Goal: Book appointment/travel/reservation

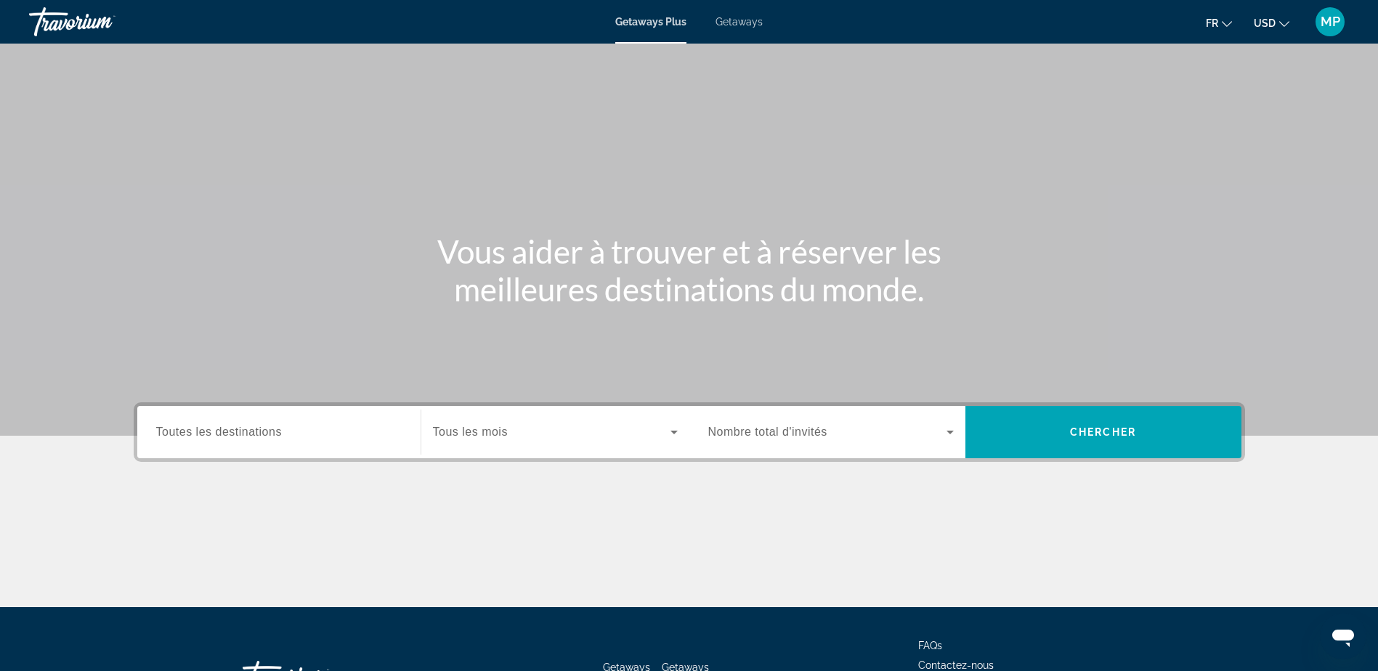
click at [215, 438] on span "Toutes les destinations" at bounding box center [219, 432] width 126 height 12
click at [215, 439] on input "Destination Toutes les destinations" at bounding box center [279, 432] width 246 height 17
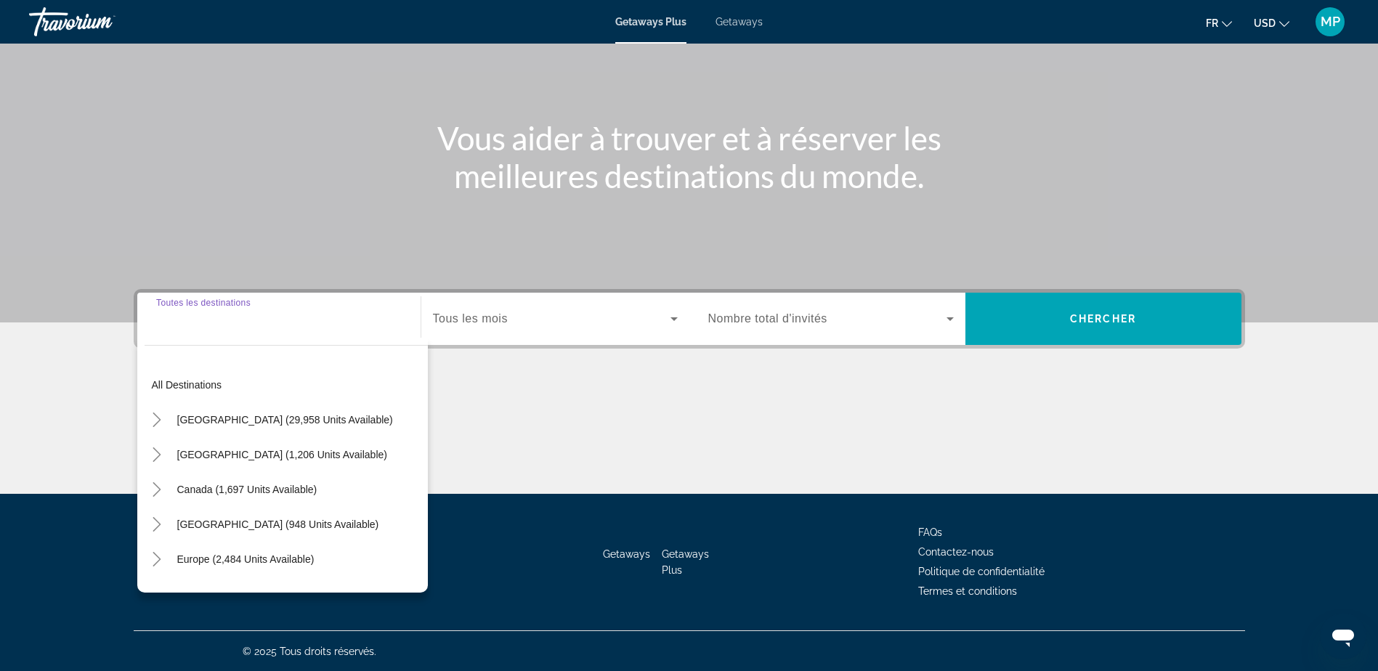
scroll to position [114, 0]
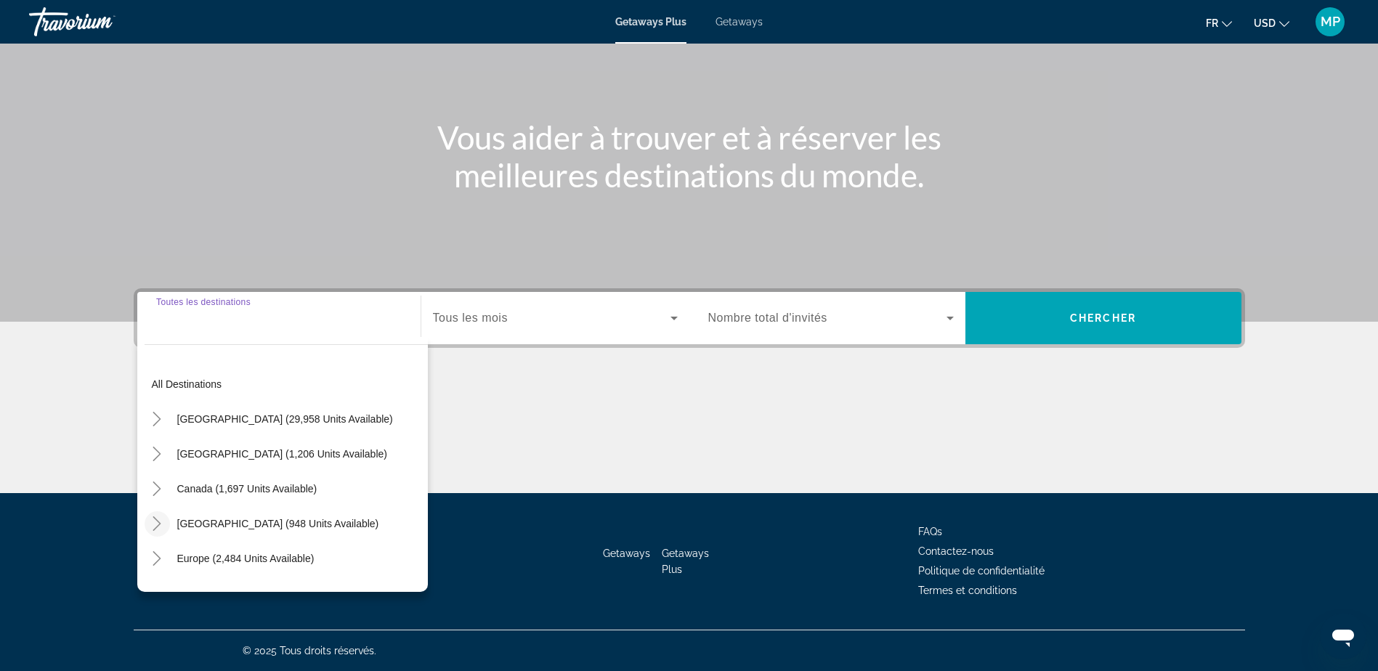
click at [155, 529] on icon "Toggle Caribbean & Atlantic Islands (948 units available)" at bounding box center [157, 523] width 8 height 15
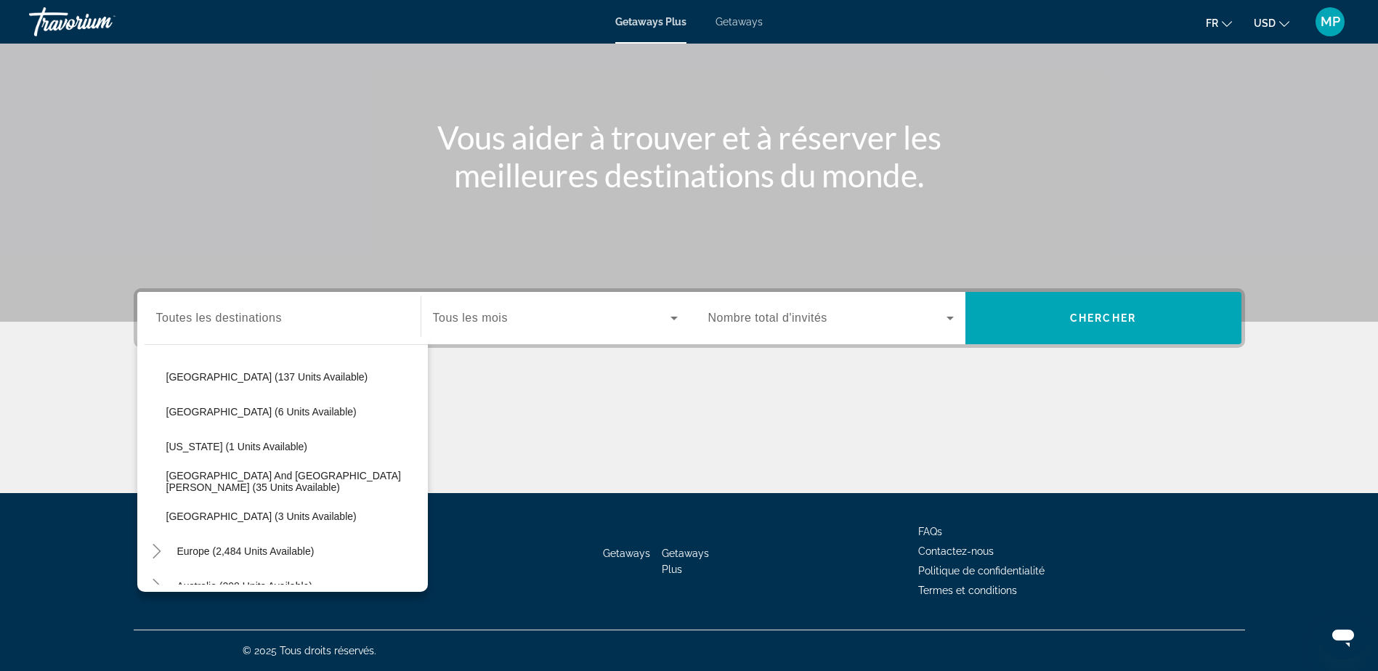
scroll to position [292, 0]
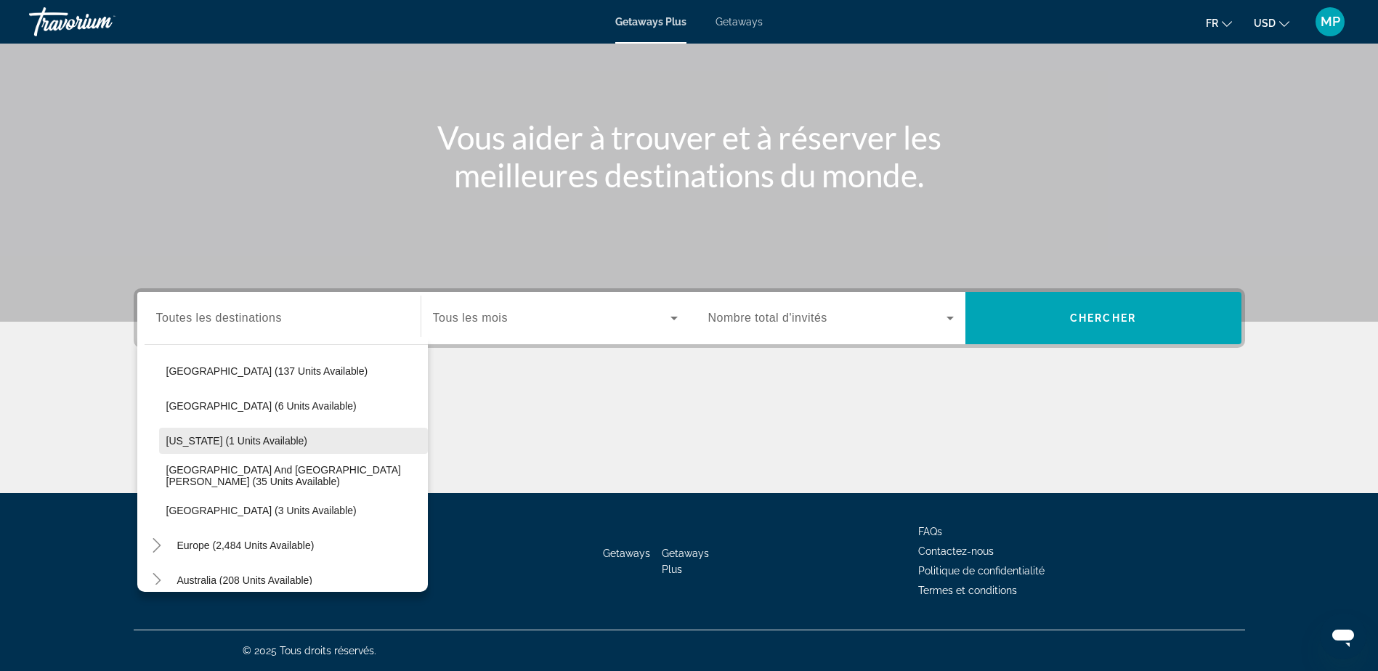
click at [203, 438] on span "[US_STATE] (1 units available)" at bounding box center [237, 441] width 142 height 12
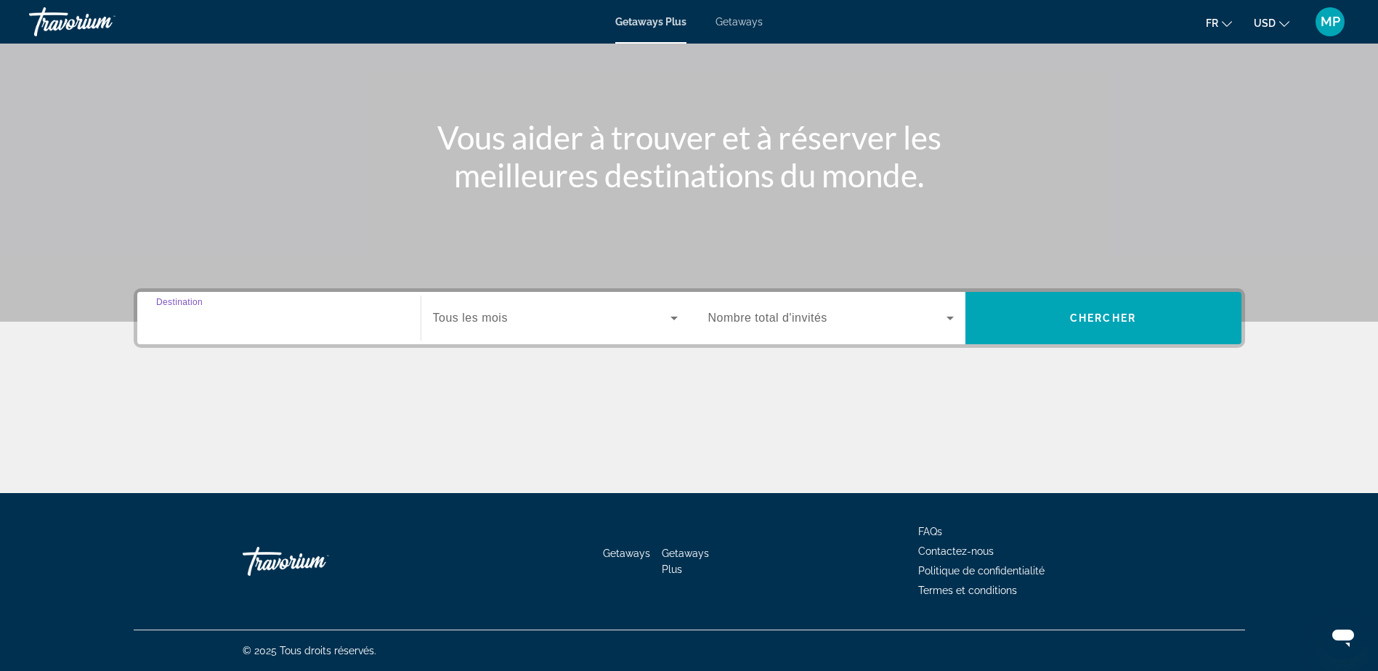
type input "**********"
click at [533, 315] on span "Search widget" at bounding box center [552, 317] width 238 height 17
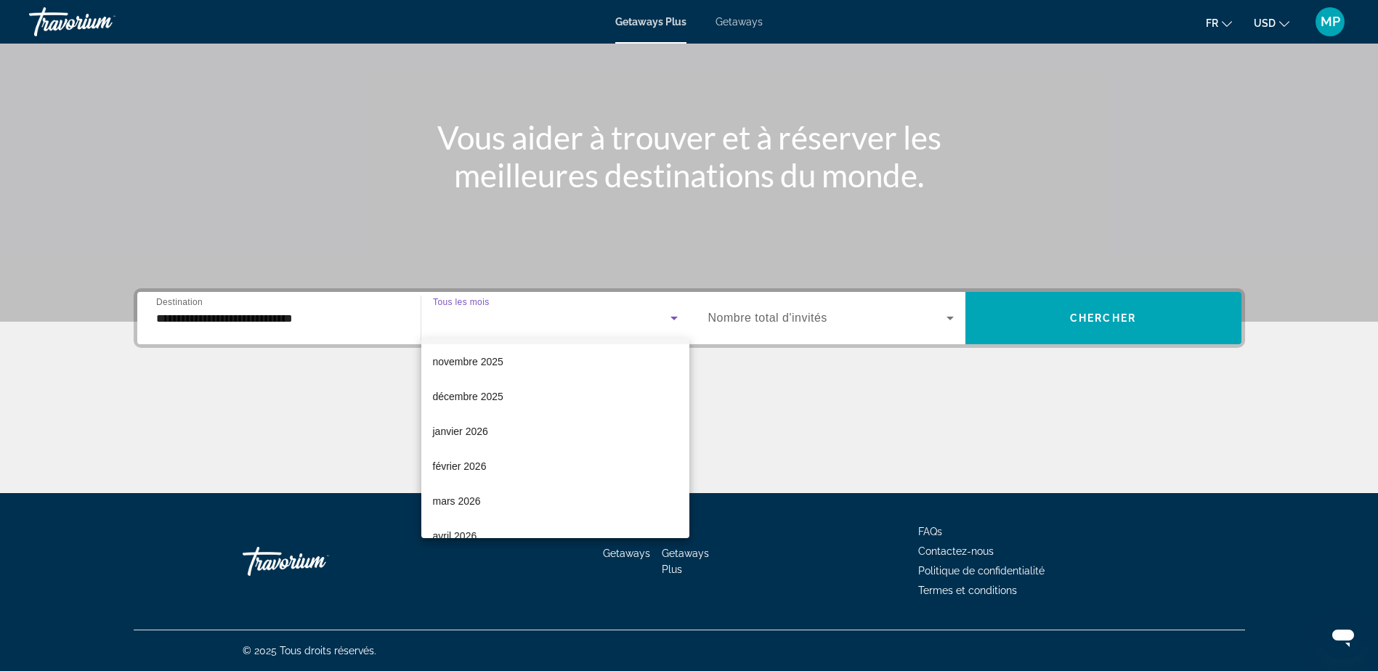
scroll to position [145, 0]
click at [459, 396] on span "janvier 2026" at bounding box center [460, 390] width 55 height 17
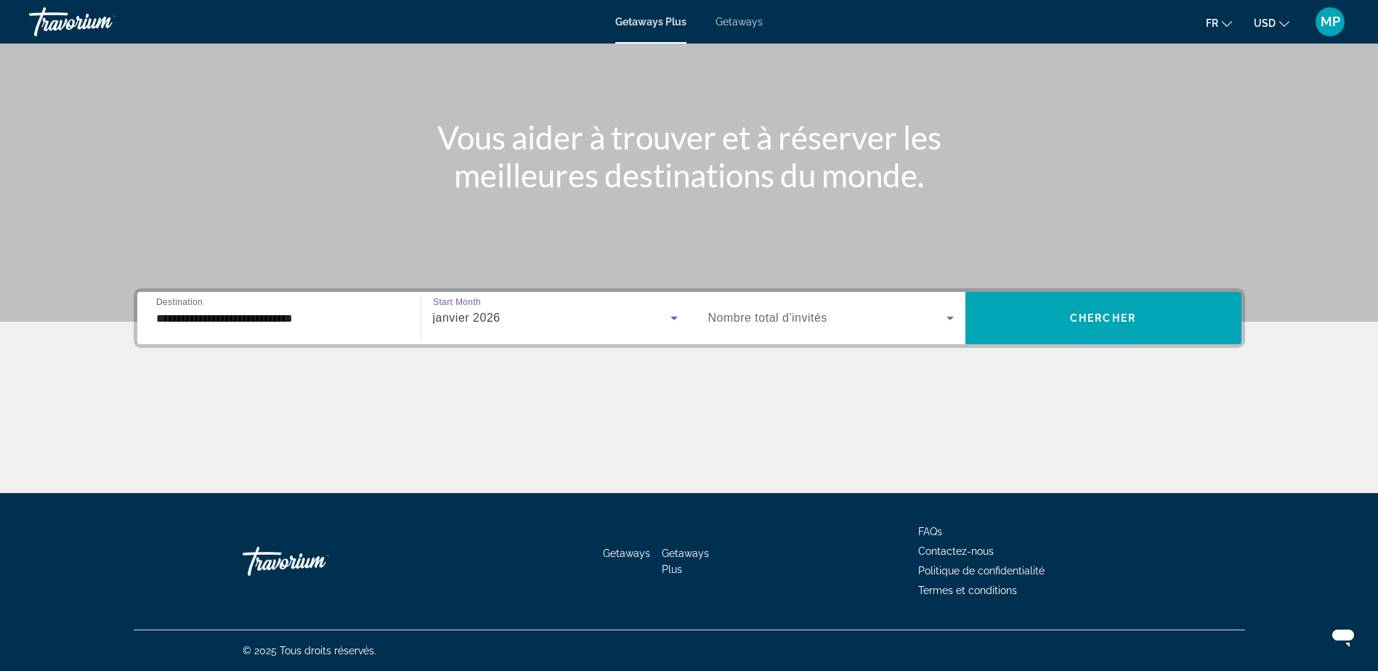
click at [793, 312] on span "Nombre total d'invités" at bounding box center [767, 318] width 119 height 12
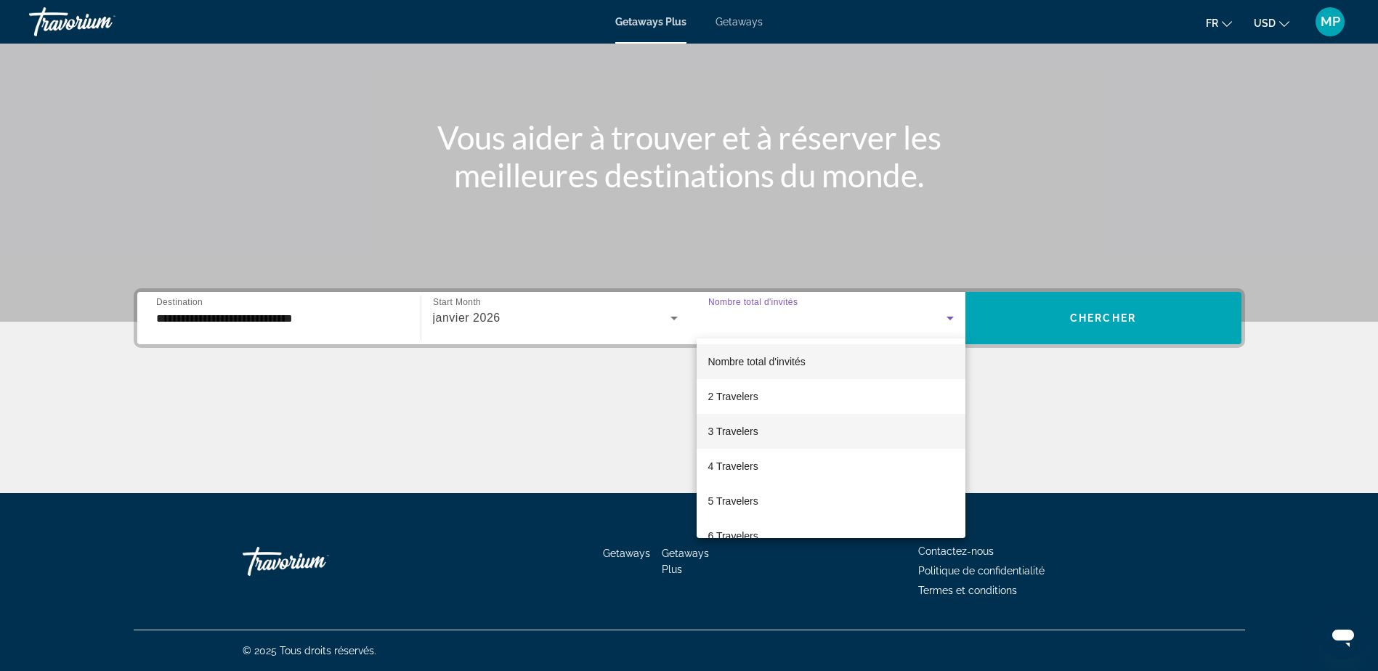
click at [726, 439] on span "3 Travelers" at bounding box center [733, 431] width 50 height 17
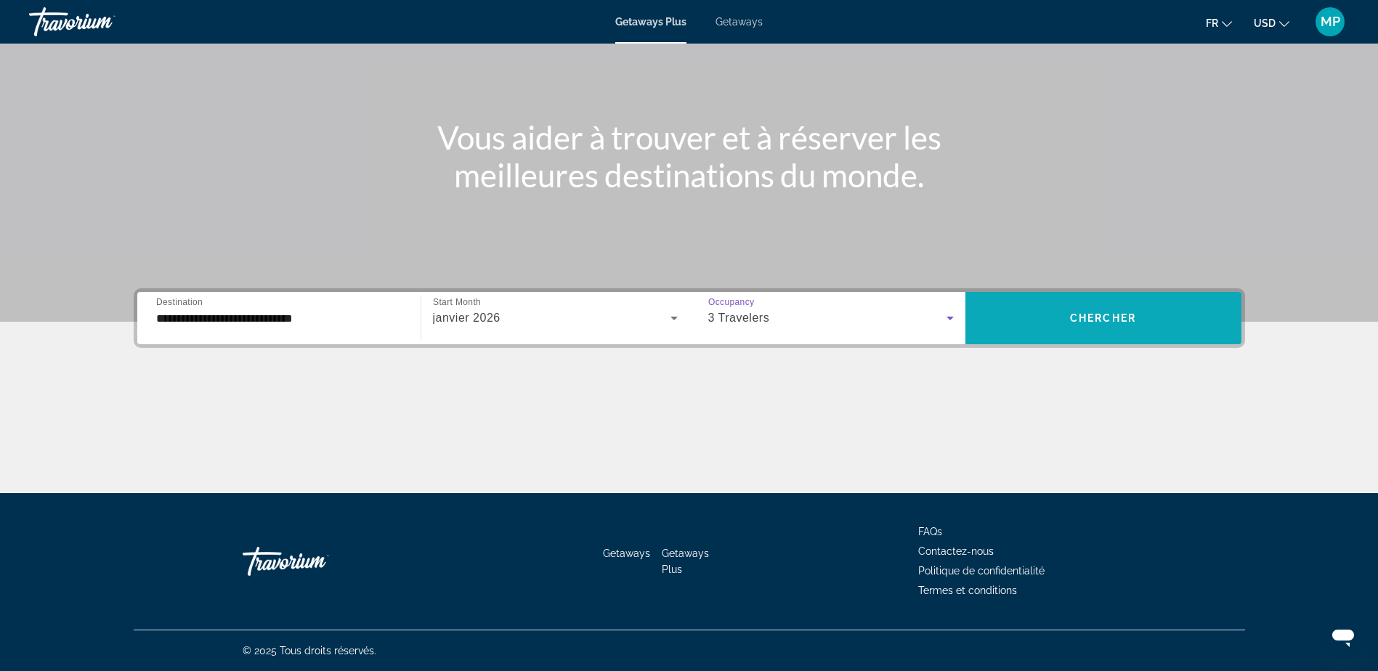
click at [1119, 311] on span "Search widget" at bounding box center [1103, 318] width 276 height 35
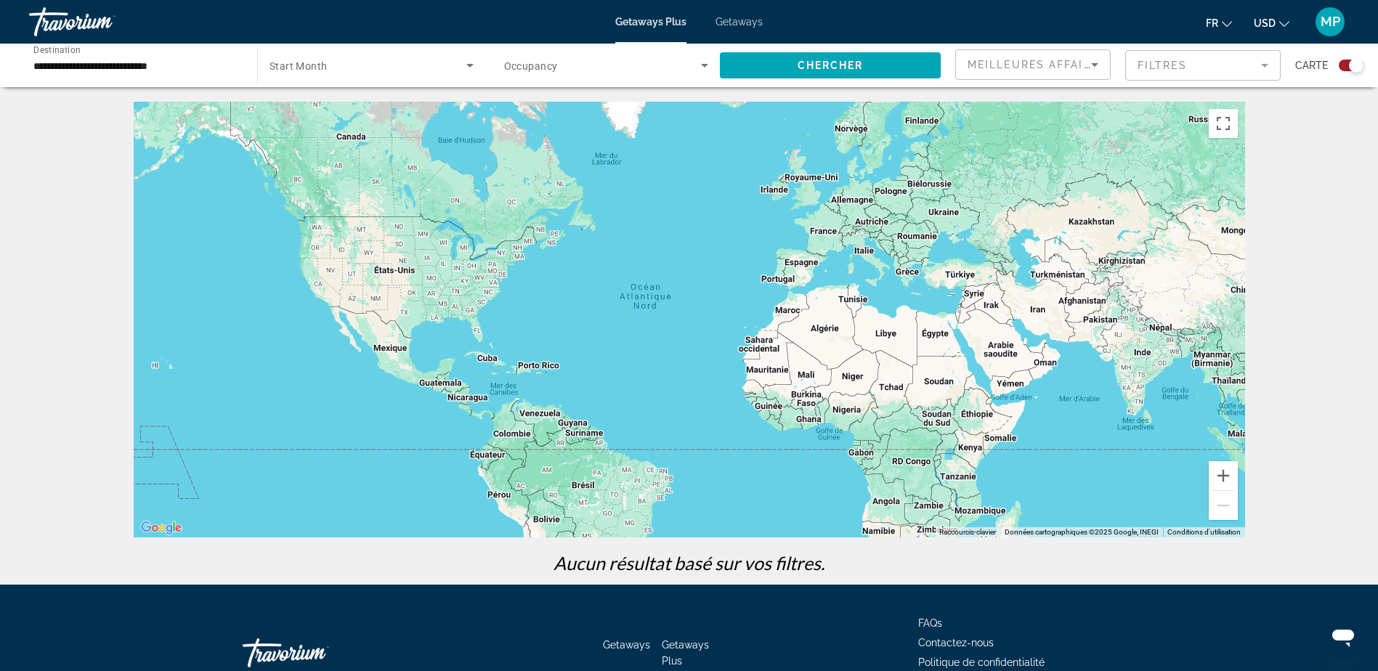
click at [726, 16] on span "Getaways" at bounding box center [739, 22] width 47 height 12
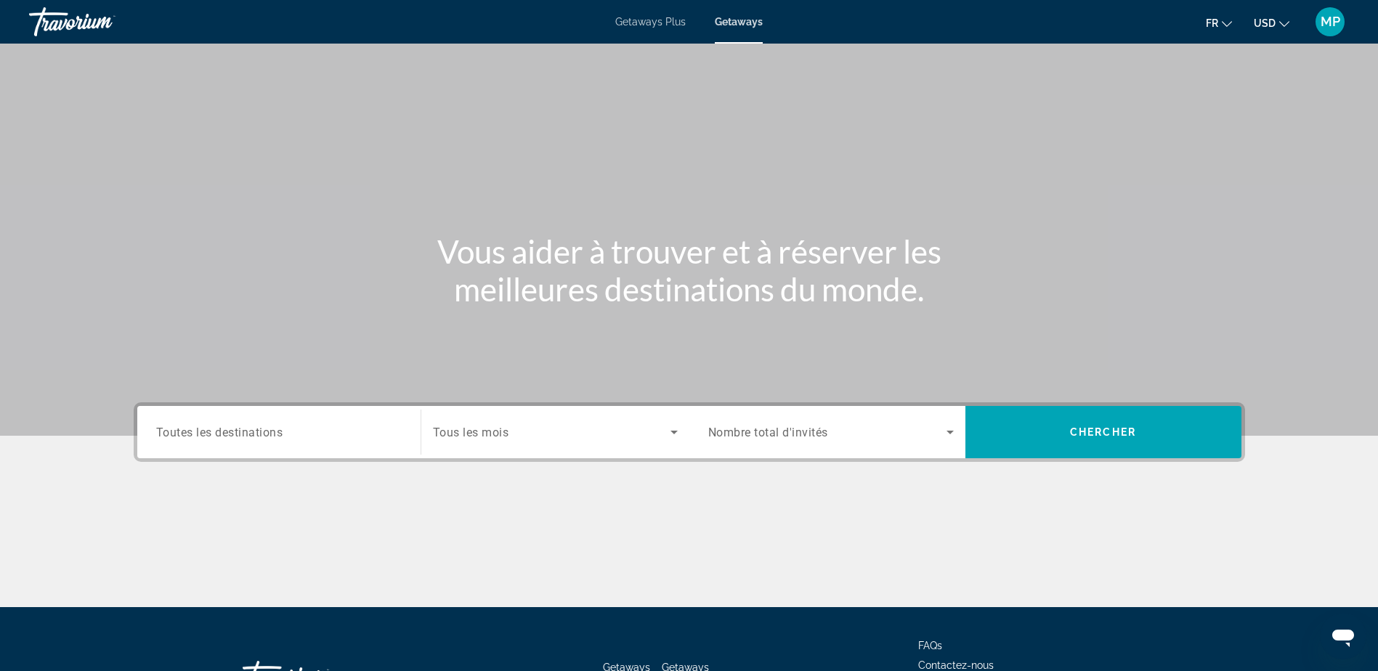
click at [161, 424] on div "Destination Toutes les destinations" at bounding box center [279, 432] width 246 height 41
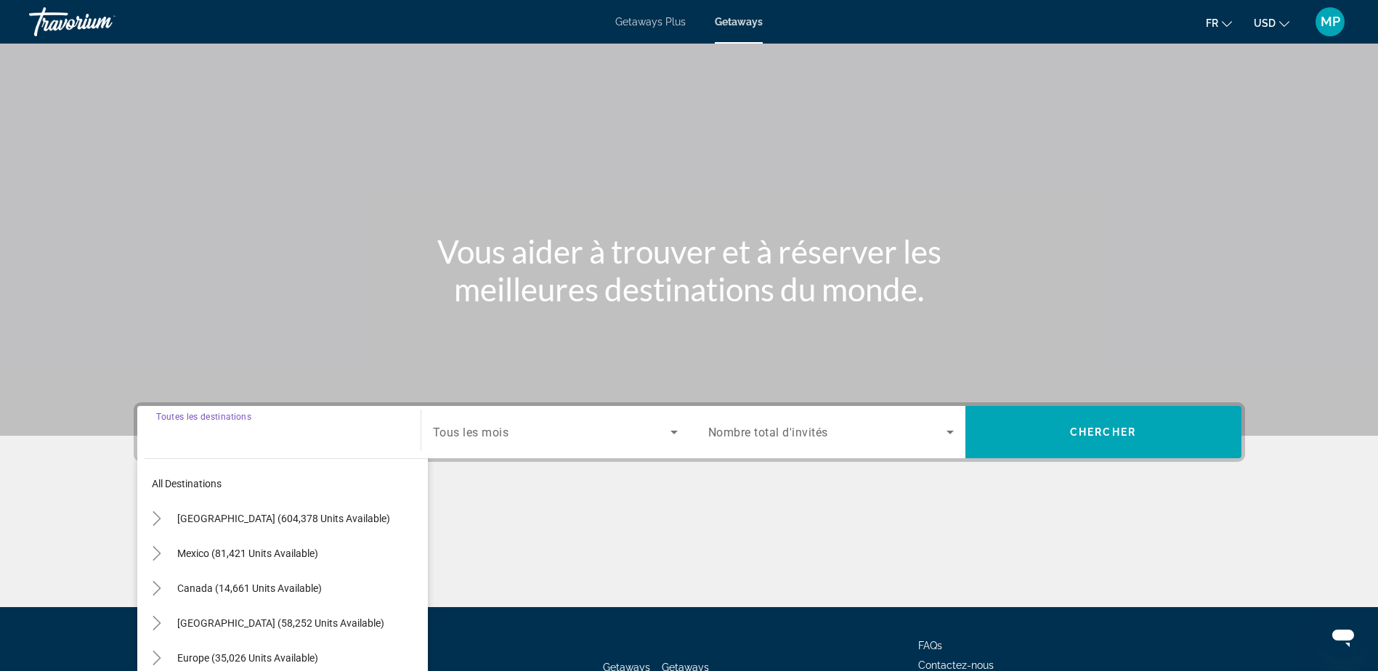
scroll to position [114, 0]
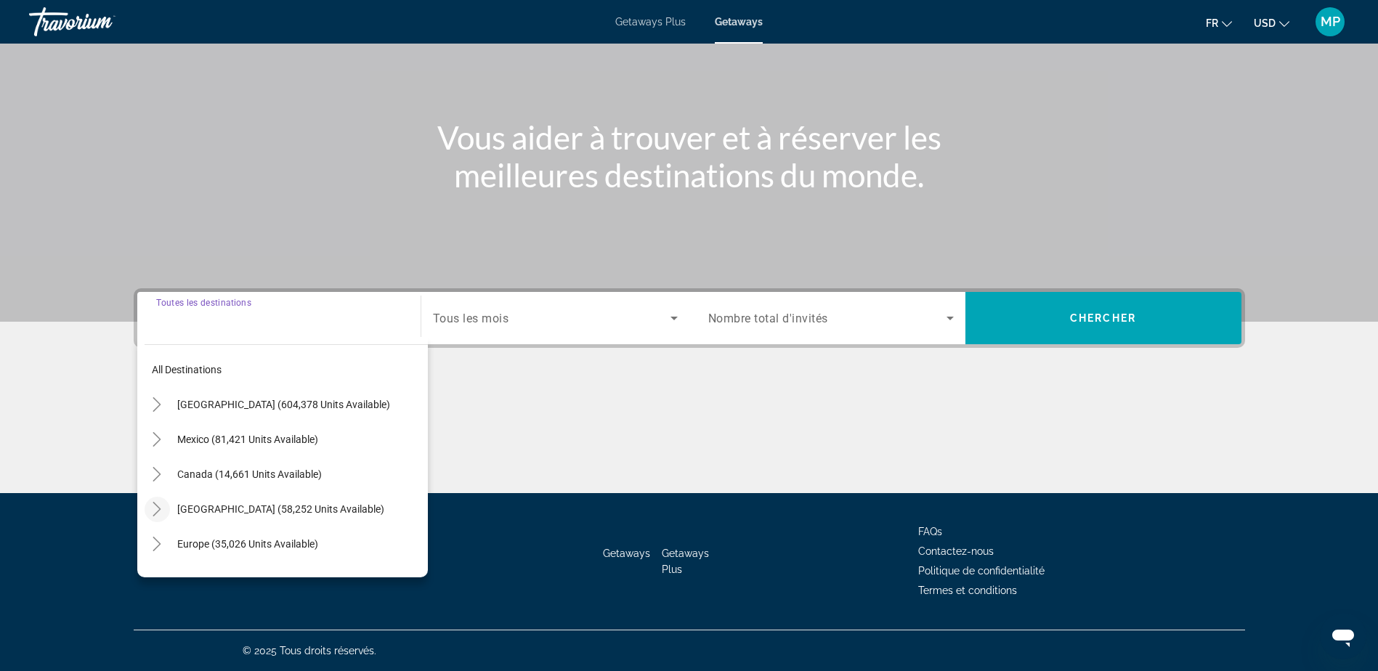
click at [153, 502] on icon "Toggle Caribbean & Atlantic Islands (58,252 units available)" at bounding box center [157, 509] width 15 height 15
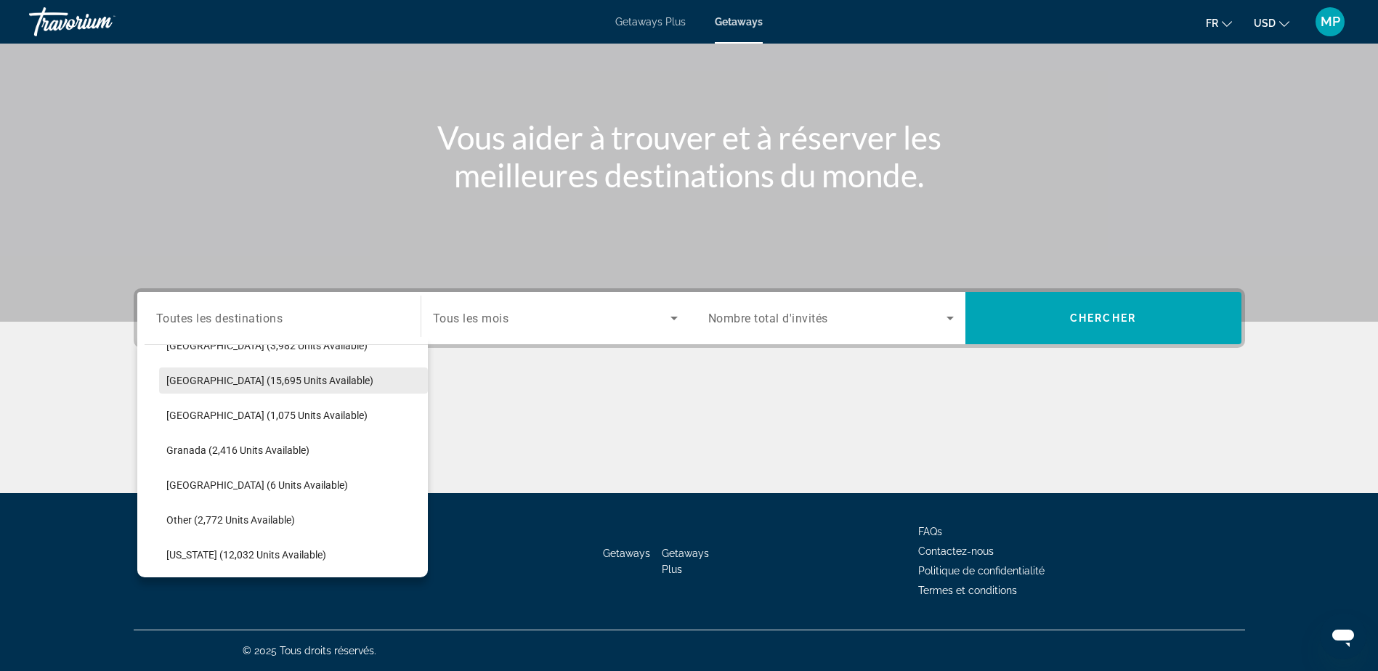
scroll to position [292, 0]
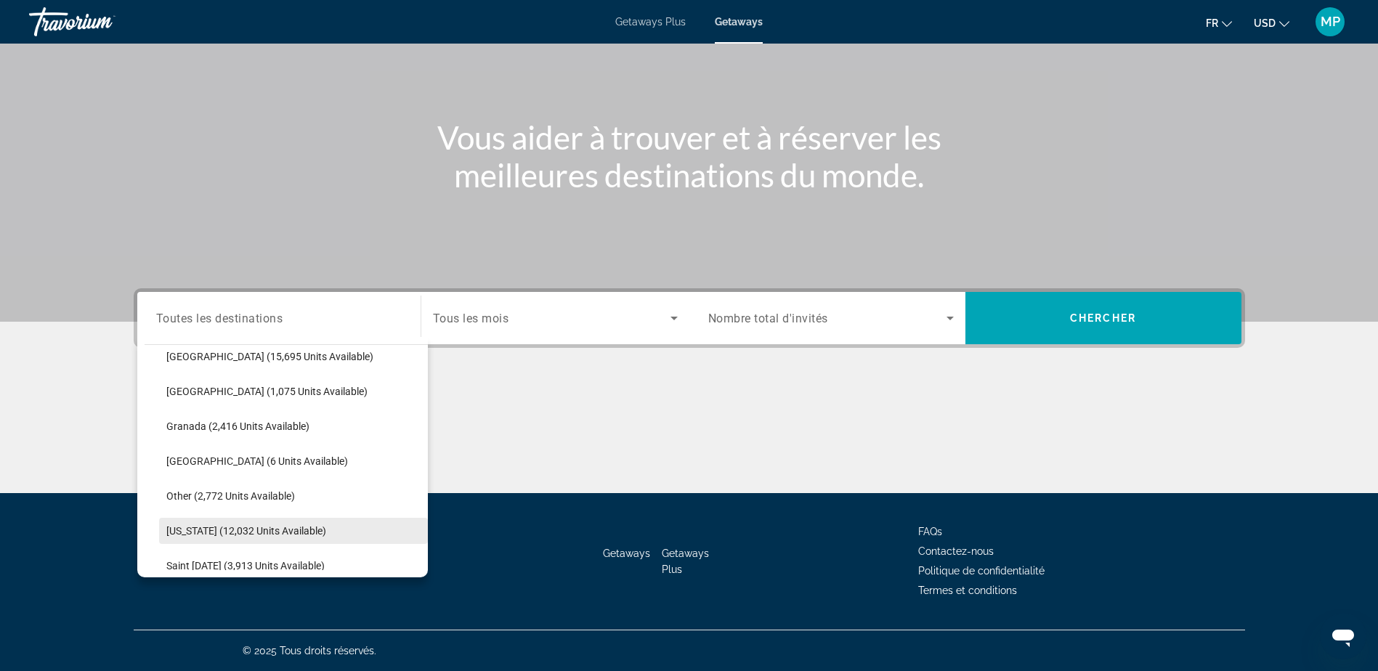
click at [197, 533] on span "[US_STATE] (12,032 units available)" at bounding box center [246, 531] width 160 height 12
type input "**********"
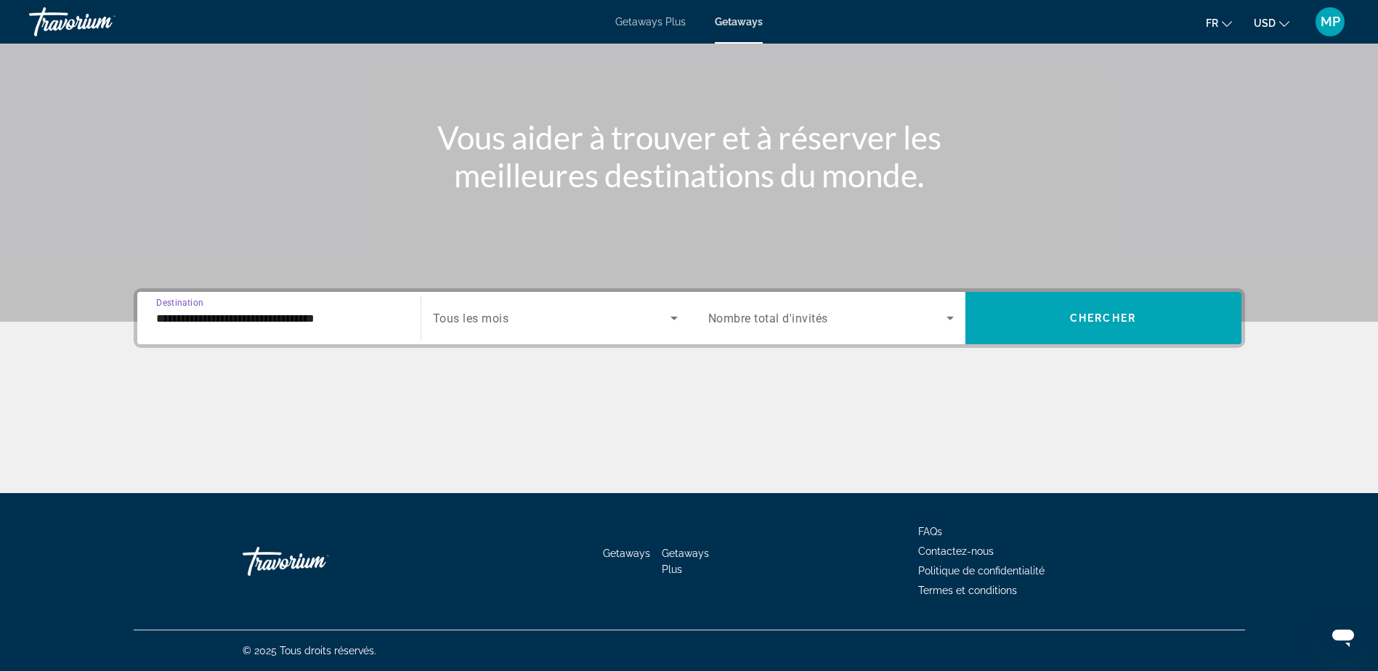
click at [596, 321] on span "Search widget" at bounding box center [552, 317] width 238 height 17
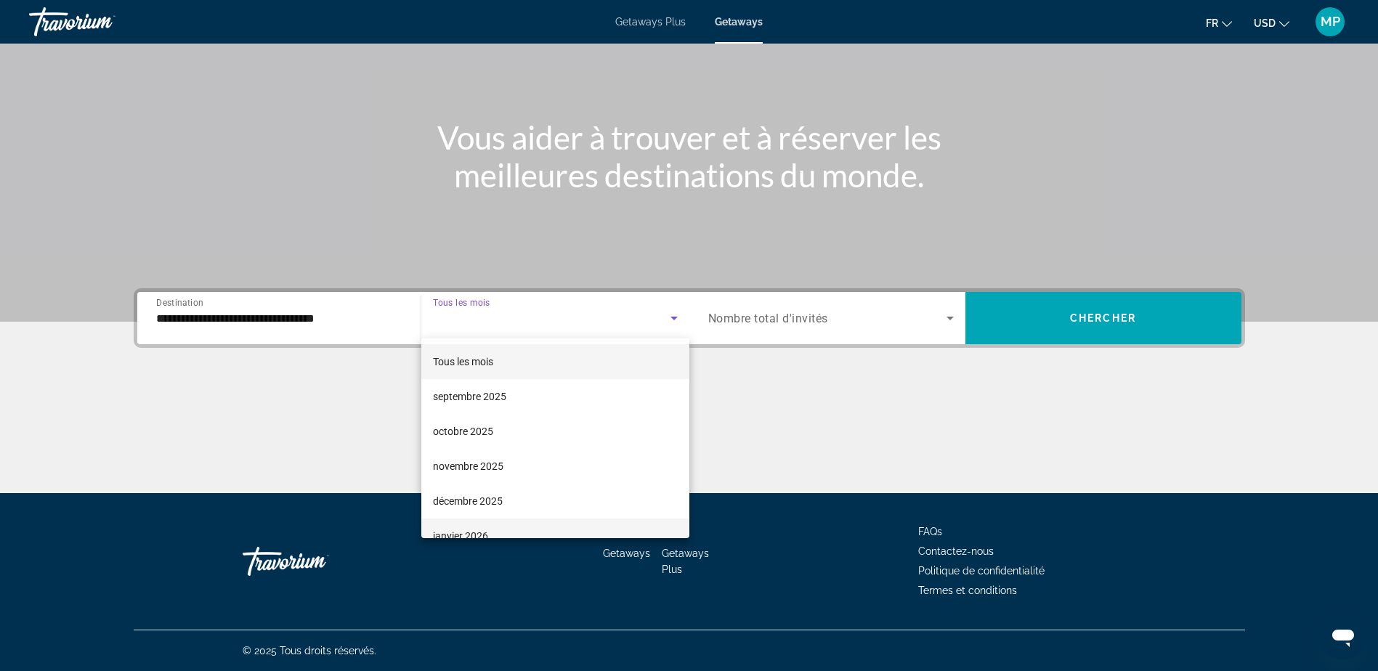
click at [469, 532] on span "janvier 2026" at bounding box center [460, 535] width 55 height 17
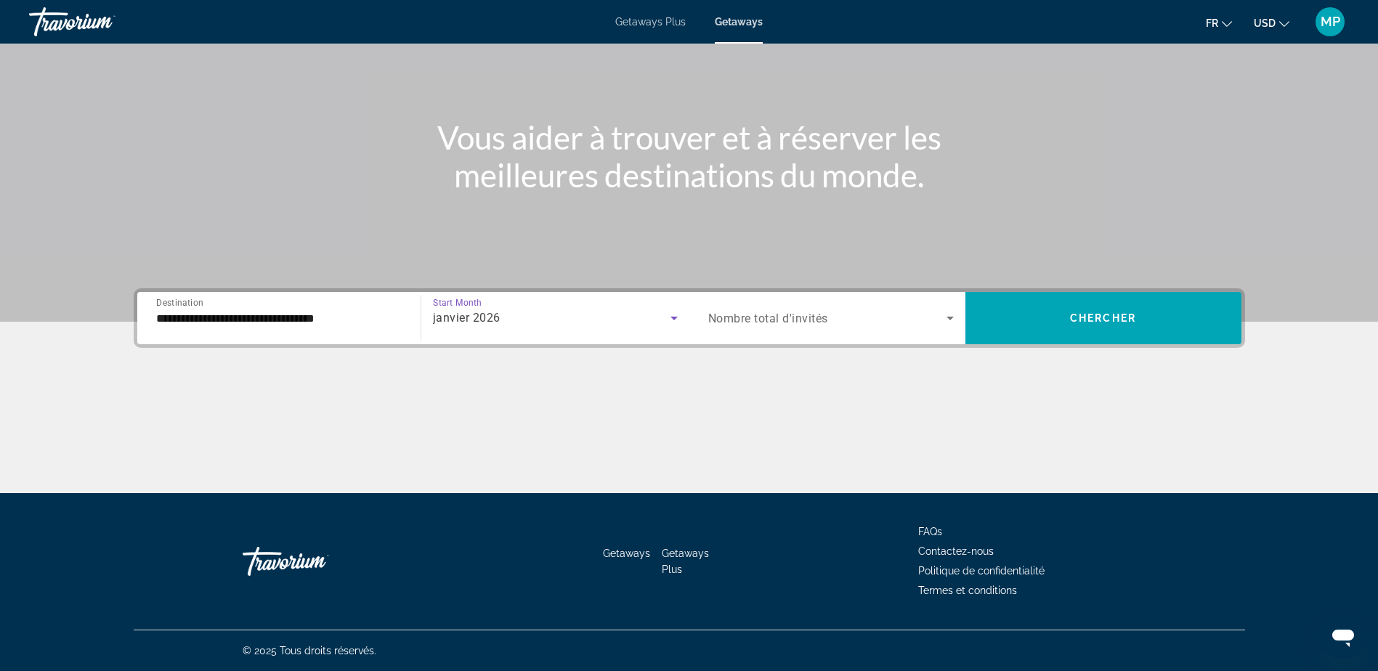
click at [824, 309] on span "Search widget" at bounding box center [827, 317] width 238 height 17
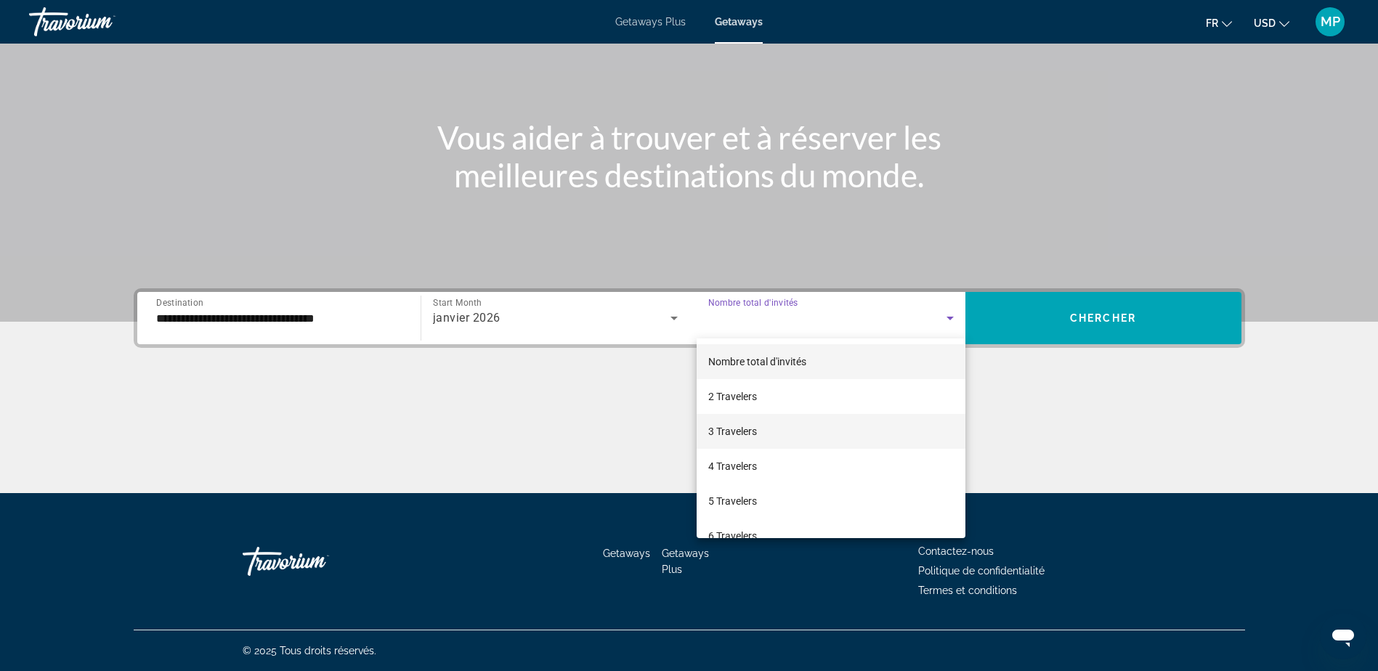
click at [737, 432] on span "3 Travelers" at bounding box center [732, 431] width 49 height 17
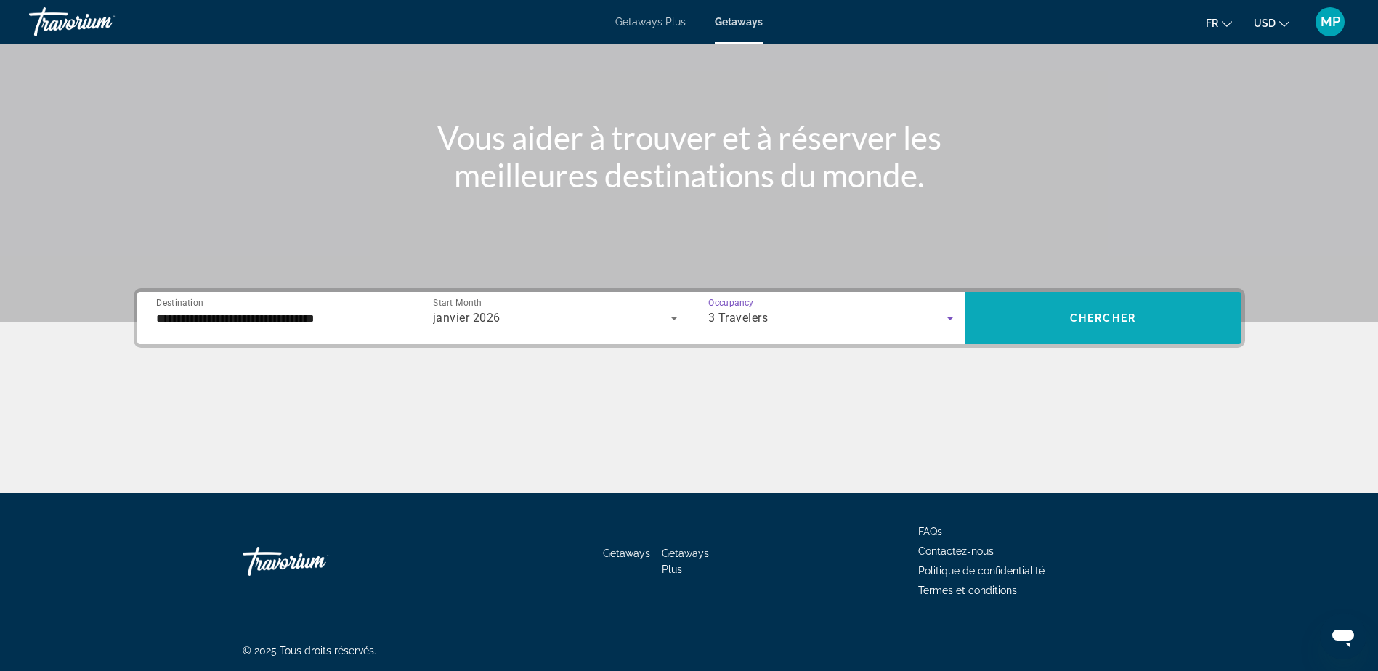
click at [1098, 312] on span "Search widget" at bounding box center [1103, 318] width 276 height 35
